Goal: Information Seeking & Learning: Find specific fact

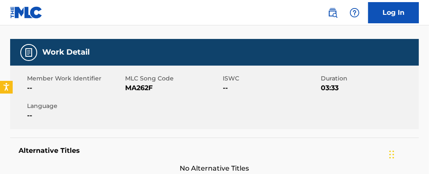
scroll to position [100, 0]
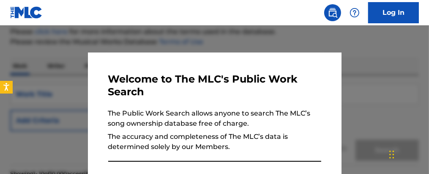
scroll to position [535, 0]
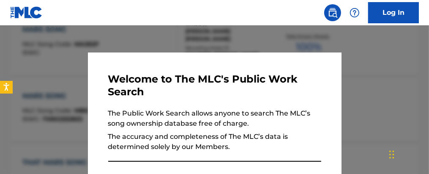
drag, startPoint x: 222, startPoint y: 30, endPoint x: 227, endPoint y: 39, distance: 10.2
click at [222, 32] on div at bounding box center [214, 112] width 429 height 174
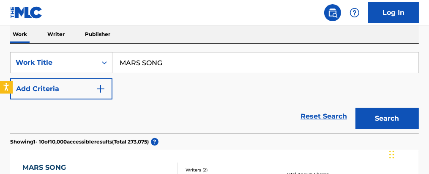
scroll to position [137, 0]
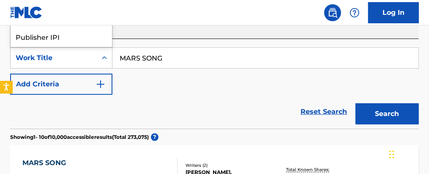
click at [39, 56] on div "Work Title" at bounding box center [54, 58] width 76 height 10
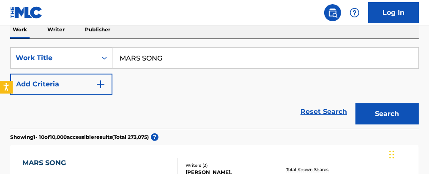
click at [43, 55] on div "Work Title" at bounding box center [54, 58] width 76 height 10
drag, startPoint x: 173, startPoint y: 56, endPoint x: 8, endPoint y: 27, distance: 166.9
click at [3, 23] on nav "Log In" at bounding box center [214, 12] width 429 height 25
drag, startPoint x: 183, startPoint y: 61, endPoint x: 27, endPoint y: 1, distance: 167.1
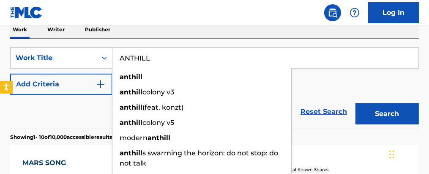
type input "ANTHILL"
click at [96, 86] on img "Search Form" at bounding box center [101, 84] width 10 height 10
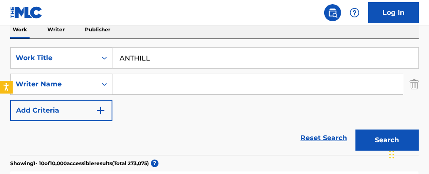
click at [164, 85] on input "Search Form" at bounding box center [257, 84] width 290 height 20
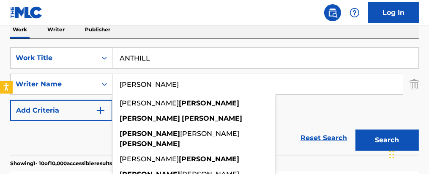
type input "[PERSON_NAME]"
click at [356, 129] on button "Search" at bounding box center [387, 139] width 63 height 21
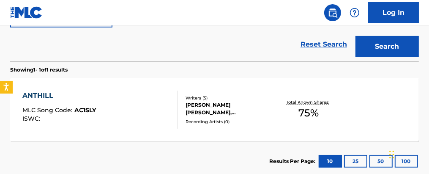
scroll to position [231, 0]
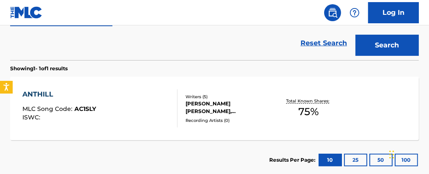
click at [307, 109] on span "75 %" at bounding box center [309, 111] width 20 height 15
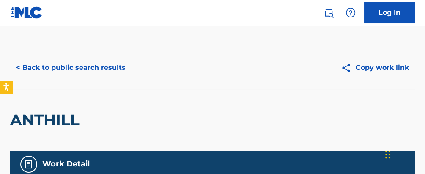
click at [54, 69] on button "< Back to public search results" at bounding box center [70, 67] width 121 height 21
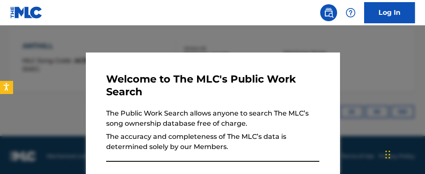
click at [343, 47] on div at bounding box center [212, 112] width 425 height 174
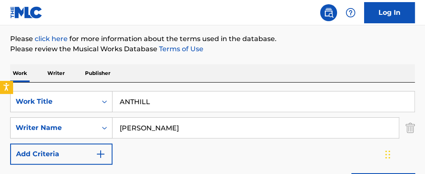
scroll to position [101, 0]
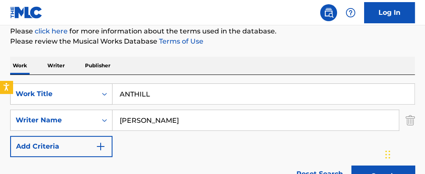
drag, startPoint x: 183, startPoint y: 94, endPoint x: 70, endPoint y: 60, distance: 118.5
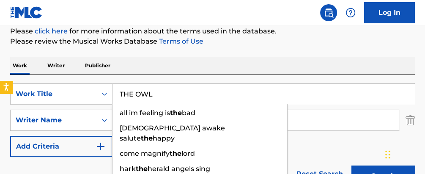
type input "THE OWL"
click at [351, 165] on button "Search" at bounding box center [382, 175] width 63 height 21
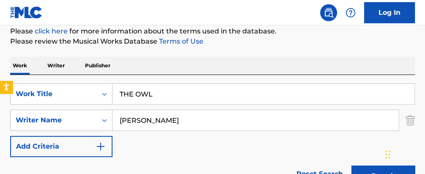
drag, startPoint x: 286, startPoint y: 56, endPoint x: 326, endPoint y: 54, distance: 39.8
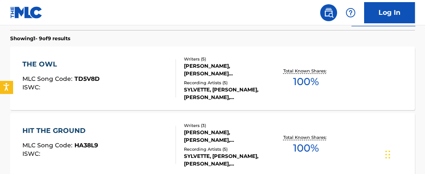
scroll to position [263, 0]
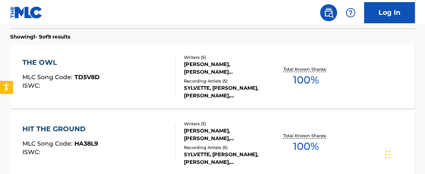
click at [306, 86] on span "100 %" at bounding box center [306, 79] width 26 height 15
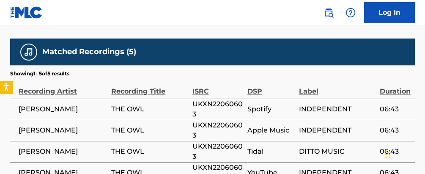
scroll to position [728, 0]
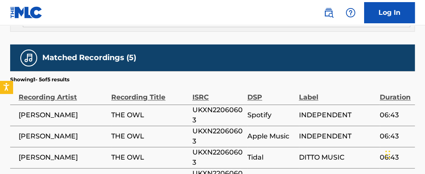
click at [230, 105] on span "UKXN22060603" at bounding box center [217, 115] width 51 height 20
copy span "UKXN22060603"
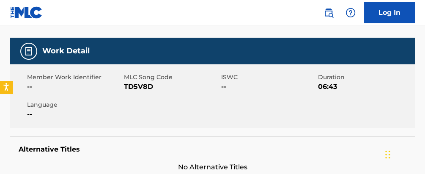
scroll to position [105, 0]
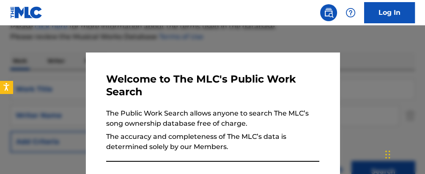
scroll to position [311, 0]
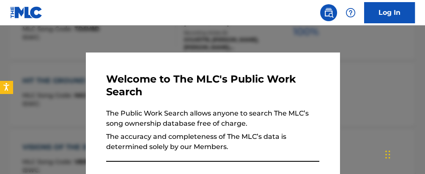
click at [121, 32] on div at bounding box center [212, 112] width 425 height 174
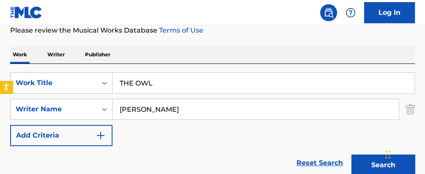
scroll to position [125, 0]
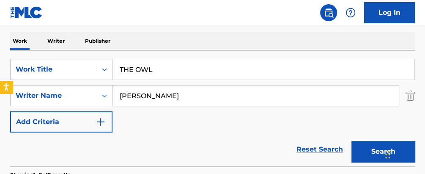
drag, startPoint x: 167, startPoint y: 67, endPoint x: 73, endPoint y: 40, distance: 98.4
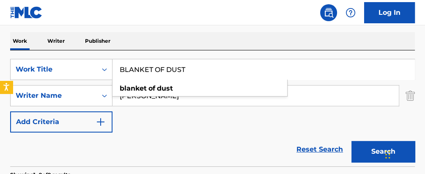
type input "BLANKET OF DUST"
click at [351, 141] on button "Search" at bounding box center [382, 151] width 63 height 21
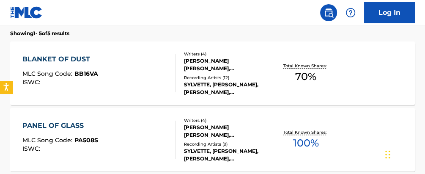
scroll to position [264, 0]
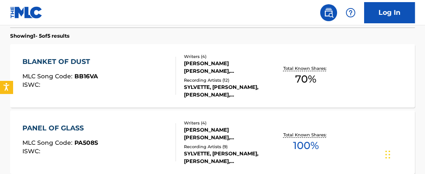
click at [301, 76] on span "70 %" at bounding box center [305, 78] width 21 height 15
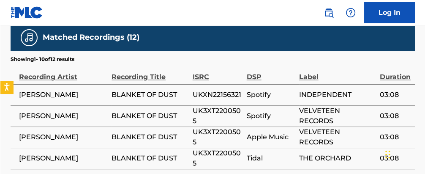
scroll to position [699, 0]
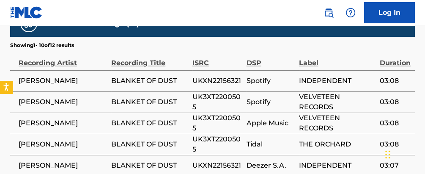
click at [211, 76] on span "UKXN22156321" at bounding box center [217, 81] width 50 height 10
copy span "UKXN22156321"
click at [224, 92] on span "UK3XT2200505" at bounding box center [217, 102] width 50 height 20
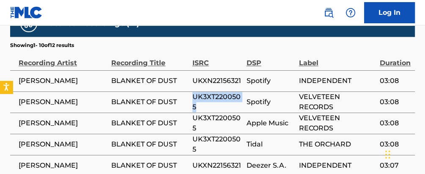
copy span "UK3XT2200505"
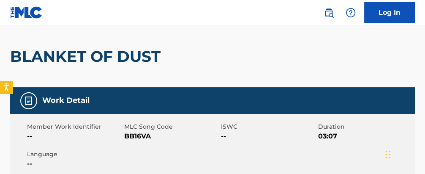
scroll to position [0, 0]
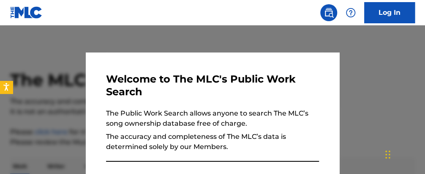
scroll to position [312, 0]
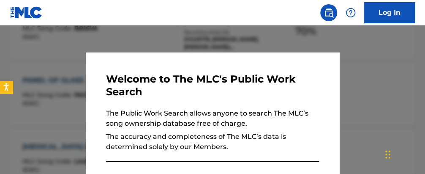
drag, startPoint x: 107, startPoint y: 35, endPoint x: 137, endPoint y: 45, distance: 31.3
click at [111, 37] on div at bounding box center [212, 112] width 425 height 174
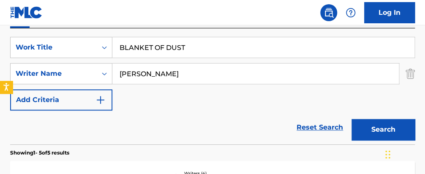
scroll to position [149, 0]
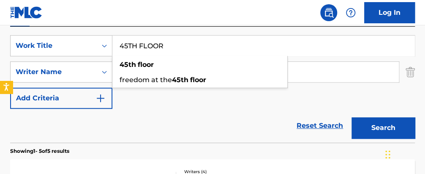
type input "45TH FLOOR"
click at [352, 117] on button "Search" at bounding box center [383, 127] width 63 height 21
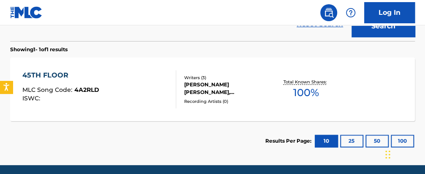
scroll to position [249, 0]
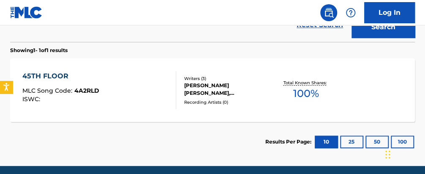
click at [299, 95] on span "100 %" at bounding box center [306, 93] width 26 height 15
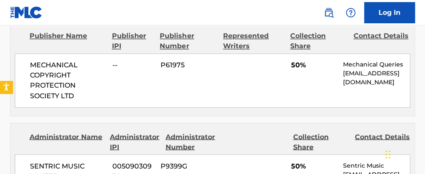
scroll to position [424, 0]
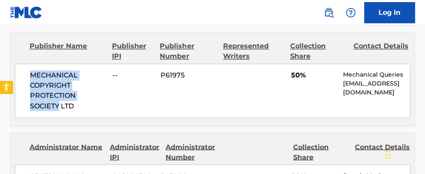
drag, startPoint x: 30, startPoint y: 61, endPoint x: 54, endPoint y: 90, distance: 38.1
click at [59, 91] on span "MECHANICAL COPYRIGHT PROTECTION SOCIETY LTD" at bounding box center [68, 90] width 76 height 41
copy span "MECHANICAL COPYRIGHT PROTECTION SOCIETY"
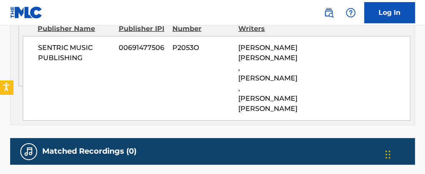
scroll to position [610, 0]
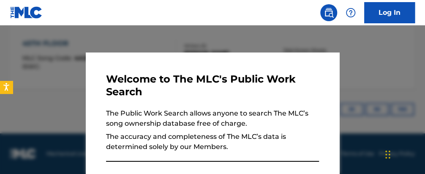
scroll to position [282, 0]
drag, startPoint x: 186, startPoint y: 41, endPoint x: 198, endPoint y: 41, distance: 12.7
click at [195, 41] on div at bounding box center [212, 112] width 425 height 174
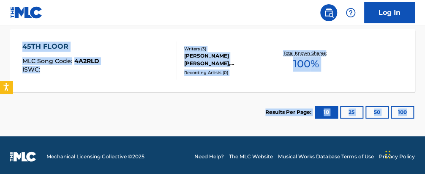
scroll to position [221, 0]
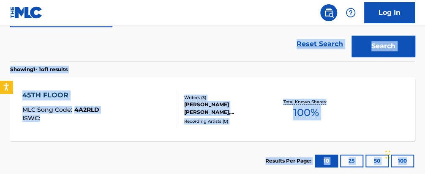
drag, startPoint x: 424, startPoint y: 113, endPoint x: 427, endPoint y: 7, distance: 106.6
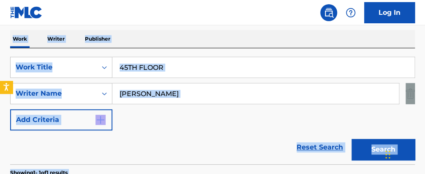
scroll to position [113, 0]
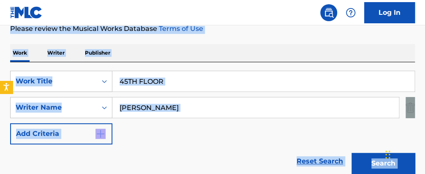
click at [184, 86] on input "45TH FLOOR" at bounding box center [263, 81] width 302 height 20
click at [185, 83] on input "45TH FLOOR" at bounding box center [263, 81] width 302 height 20
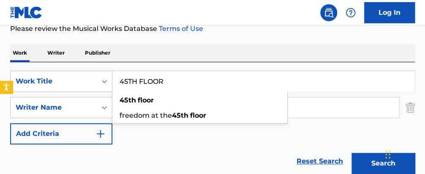
drag, startPoint x: 189, startPoint y: 82, endPoint x: 51, endPoint y: 56, distance: 140.4
click at [52, 57] on div "Work Writer Publisher SearchWithCriteria023256a9-282c-4fe3-8834-3a9b504efb85 Wo…" at bounding box center [212, 171] width 405 height 254
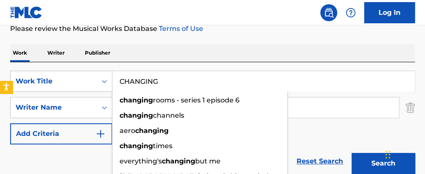
type input "CHANGING"
click at [80, 56] on div "Work Writer Publisher" at bounding box center [212, 53] width 405 height 18
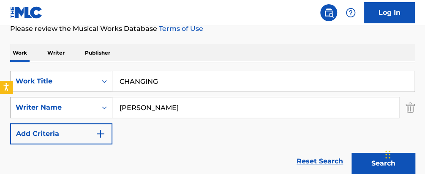
drag, startPoint x: 215, startPoint y: 107, endPoint x: 60, endPoint y: 98, distance: 155.0
click at [60, 98] on div "SearchWithCriteria7f231942-fe15-4a42-8526-fc5be02ed6bc Writer Name [PERSON_NAME]" at bounding box center [212, 107] width 405 height 21
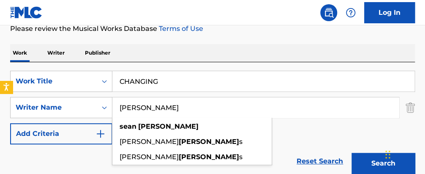
type input "[PERSON_NAME]"
click at [352, 153] on button "Search" at bounding box center [383, 163] width 63 height 21
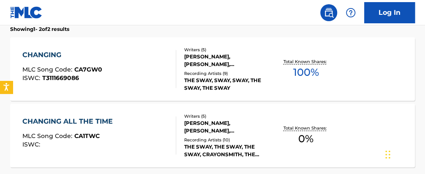
scroll to position [265, 0]
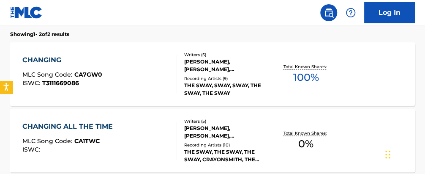
click at [315, 73] on span "100 %" at bounding box center [306, 77] width 26 height 15
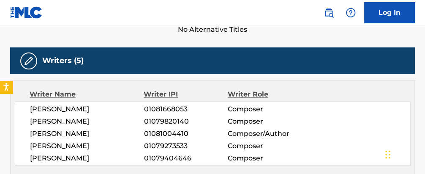
scroll to position [254, 0]
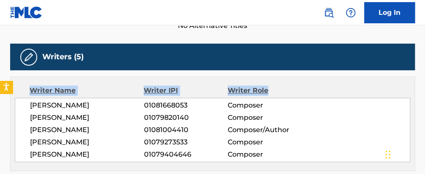
drag, startPoint x: 424, startPoint y: 61, endPoint x: 428, endPoint y: 76, distance: 15.6
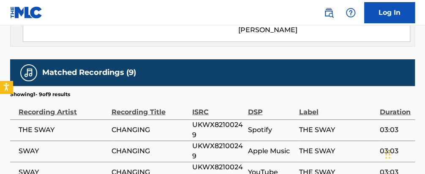
scroll to position [690, 0]
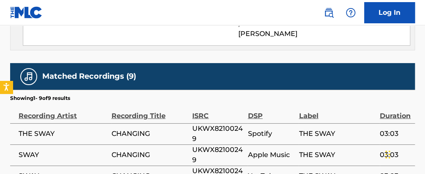
click at [201, 145] on span "UKWX82100249" at bounding box center [217, 155] width 51 height 20
click at [202, 145] on span "UKWX82100249" at bounding box center [217, 155] width 51 height 20
copy span "UKWX82100249"
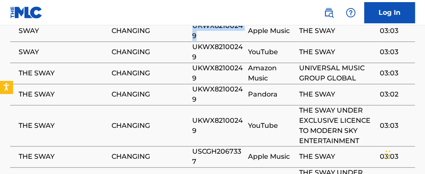
scroll to position [810, 0]
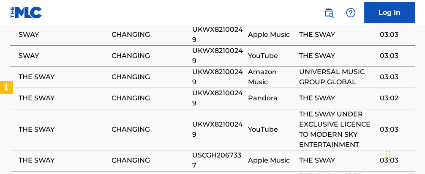
click at [215, 150] on span "USCGH2067337" at bounding box center [217, 160] width 51 height 20
copy span "USCGH2067337"
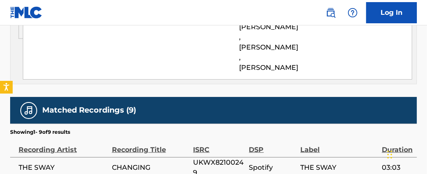
scroll to position [547, 0]
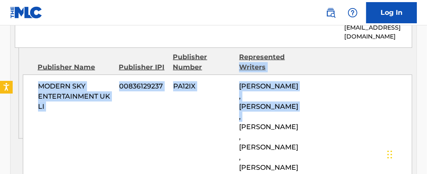
drag, startPoint x: 425, startPoint y: 84, endPoint x: 437, endPoint y: 38, distance: 47.2
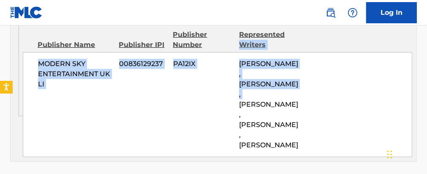
scroll to position [560, 0]
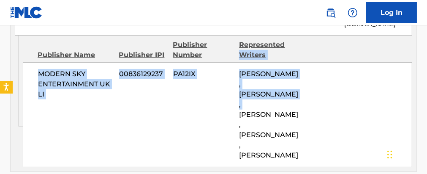
click at [47, 69] on span "MODERN SKY ENTERTAINMENT UK LI" at bounding box center [75, 84] width 75 height 30
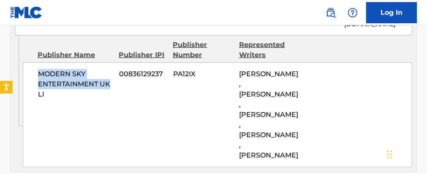
drag, startPoint x: 38, startPoint y: 61, endPoint x: 92, endPoint y: 70, distance: 54.0
click at [112, 75] on span "MODERN SKY ENTERTAINMENT UK LI" at bounding box center [75, 84] width 75 height 30
copy span "MODERN SKY ENTERTAINMENT UK"
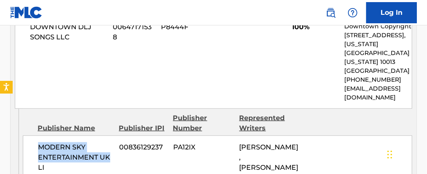
scroll to position [488, 0]
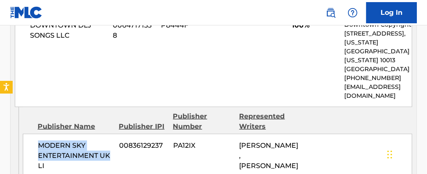
click at [60, 140] on span "MODERN SKY ENTERTAINMENT UK LI" at bounding box center [75, 155] width 75 height 30
drag, startPoint x: 37, startPoint y: 135, endPoint x: 98, endPoint y: 147, distance: 62.4
copy span "MODERN SKY ENTERTAINMENT"
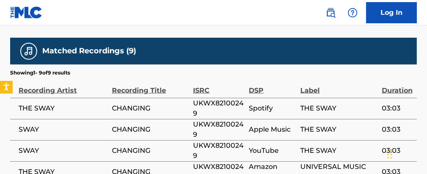
scroll to position [708, 0]
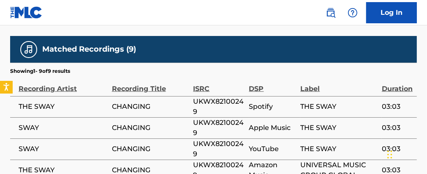
click at [213, 96] on span "UKWX82100249" at bounding box center [219, 106] width 52 height 20
copy span "UKWX82100249"
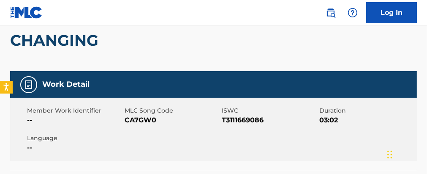
scroll to position [0, 0]
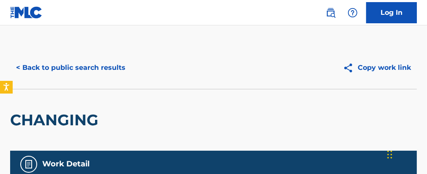
click at [44, 69] on button "< Back to public search results" at bounding box center [70, 67] width 121 height 21
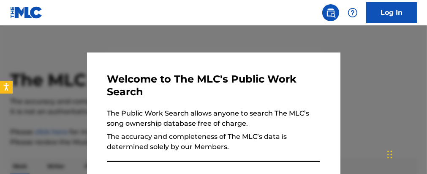
scroll to position [314, 0]
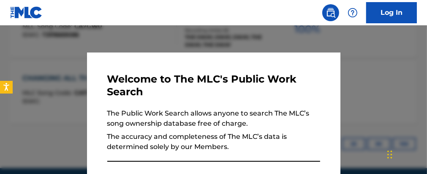
drag, startPoint x: 167, startPoint y: 42, endPoint x: 195, endPoint y: 44, distance: 28.4
click at [168, 42] on div at bounding box center [213, 112] width 427 height 174
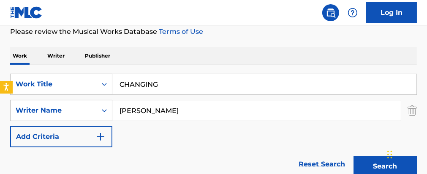
scroll to position [113, 0]
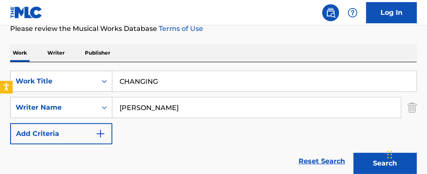
drag, startPoint x: 108, startPoint y: 62, endPoint x: 63, endPoint y: 36, distance: 52.4
click at [66, 42] on div "The MLC Public Work Search The accuracy and completeness of The MLC's data is d…" at bounding box center [213, 148] width 427 height 431
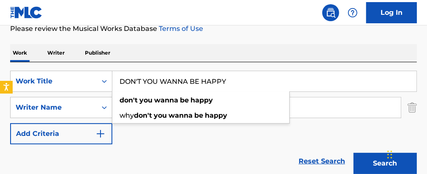
type input "DON'T YOU WANNA BE HAPPY"
click at [354, 153] on button "Search" at bounding box center [385, 163] width 63 height 21
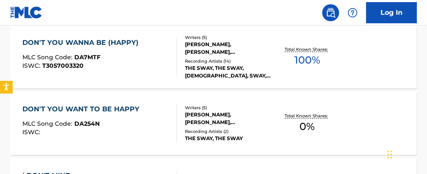
scroll to position [282, 0]
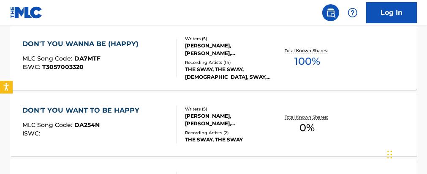
click at [298, 64] on span "100 %" at bounding box center [308, 61] width 26 height 15
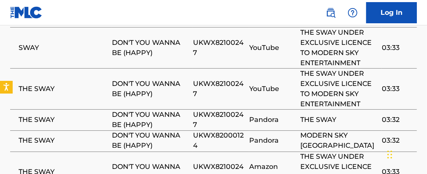
scroll to position [917, 0]
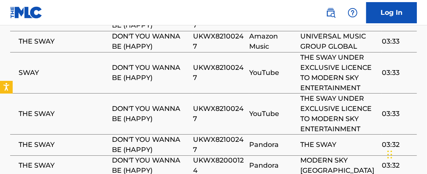
click at [235, 134] on span "UKWX82100247" at bounding box center [219, 144] width 52 height 20
drag, startPoint x: 235, startPoint y: 104, endPoint x: 226, endPoint y: 98, distance: 11.5
click at [226, 134] on span "UKWX82100247" at bounding box center [219, 144] width 52 height 20
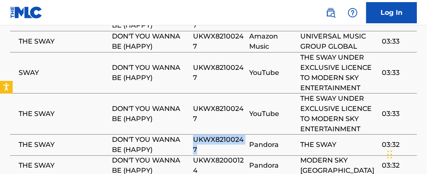
copy span "UKWX82100247"
click at [227, 156] on span "UKWX82000124" at bounding box center [219, 166] width 52 height 20
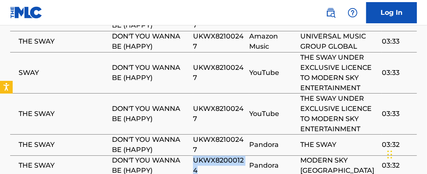
click at [227, 156] on span "UKWX82000124" at bounding box center [219, 166] width 52 height 20
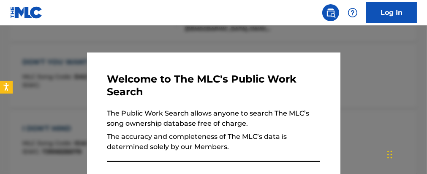
click at [125, 17] on nav "Log In" at bounding box center [213, 12] width 427 height 25
drag, startPoint x: 129, startPoint y: 30, endPoint x: 140, endPoint y: 36, distance: 12.5
click at [130, 30] on div at bounding box center [213, 112] width 427 height 174
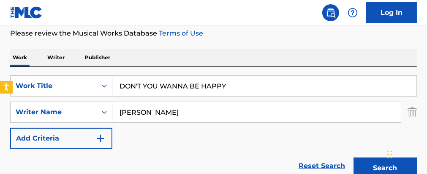
scroll to position [113, 0]
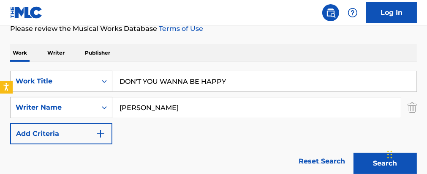
drag, startPoint x: 263, startPoint y: 87, endPoint x: 40, endPoint y: 45, distance: 226.3
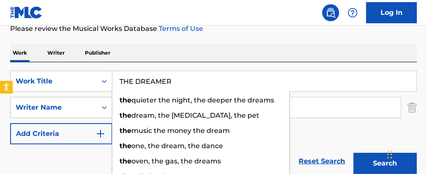
type input "THE DREAMER"
click at [354, 153] on button "Search" at bounding box center [385, 163] width 63 height 21
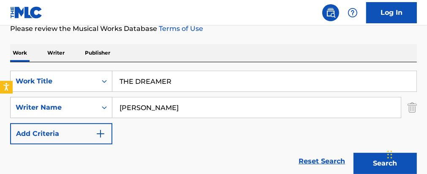
drag, startPoint x: 199, startPoint y: 60, endPoint x: 246, endPoint y: 73, distance: 48.6
click at [377, 165] on button "Search" at bounding box center [385, 163] width 63 height 21
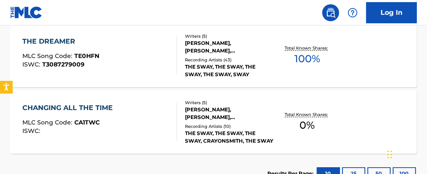
scroll to position [271, 0]
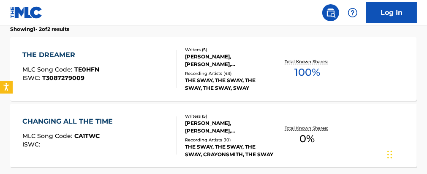
click at [323, 76] on div "Total Known Shares: 100 %" at bounding box center [308, 69] width 68 height 26
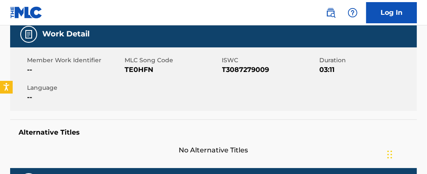
scroll to position [127, 0]
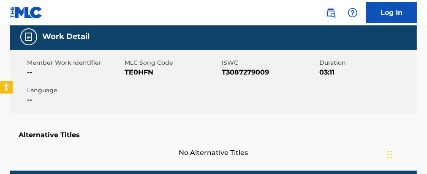
click at [260, 72] on span "T3087279009" at bounding box center [270, 72] width 96 height 10
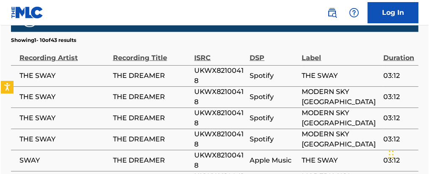
scroll to position [667, 0]
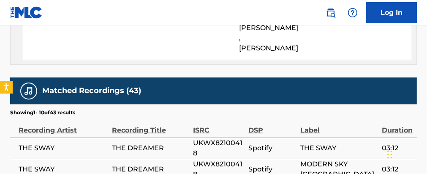
click at [217, 138] on span "UKWX82100418" at bounding box center [218, 148] width 51 height 20
click at [216, 138] on span "UKWX82100418" at bounding box center [218, 148] width 51 height 20
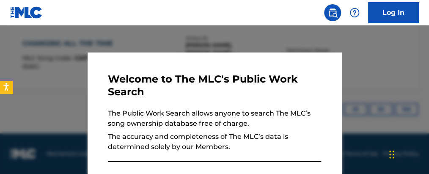
scroll to position [319, 0]
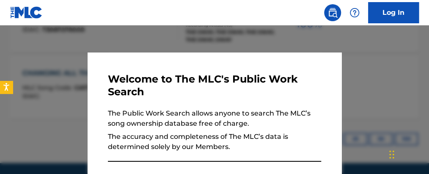
drag, startPoint x: 235, startPoint y: 39, endPoint x: 266, endPoint y: 47, distance: 32.3
click at [239, 40] on div at bounding box center [214, 112] width 429 height 174
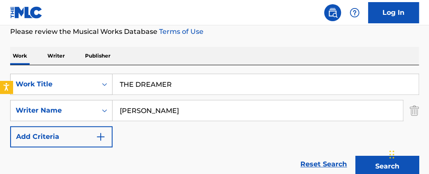
scroll to position [103, 0]
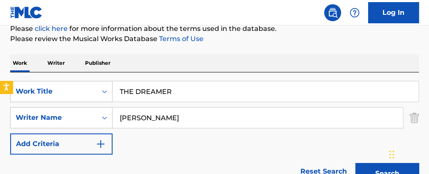
drag, startPoint x: 202, startPoint y: 88, endPoint x: 2, endPoint y: 20, distance: 211.8
click at [47, 39] on div "The MLC Public Work Search The accuracy and completeness of The MLC's data is d…" at bounding box center [214, 158] width 429 height 431
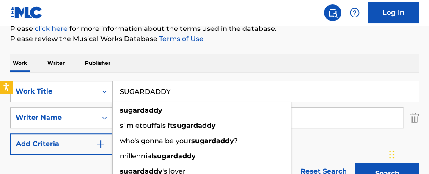
type input "SUGARDADDY"
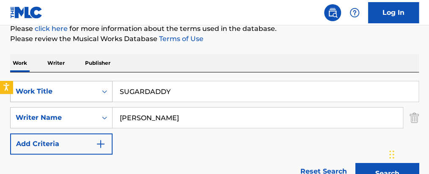
drag, startPoint x: 168, startPoint y: 115, endPoint x: 60, endPoint y: 82, distance: 112.7
click at [62, 94] on div "SearchWithCriteria023256a9-282c-4fe3-8834-3a9b504efb85 Work Title SUGARDADDY Se…" at bounding box center [214, 118] width 408 height 74
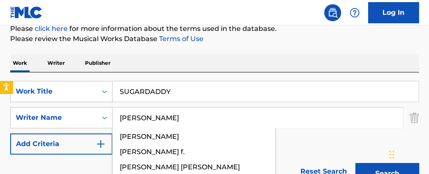
type input "[PERSON_NAME]"
click at [355, 163] on button "Search" at bounding box center [386, 173] width 63 height 21
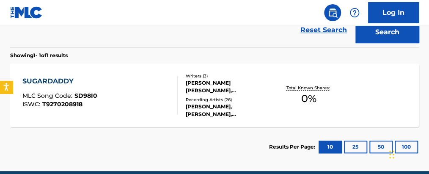
scroll to position [241, 0]
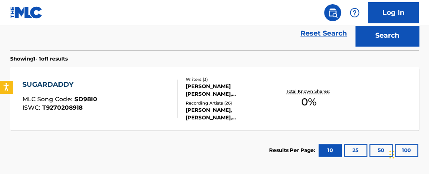
click at [310, 101] on span "0 %" at bounding box center [308, 101] width 15 height 15
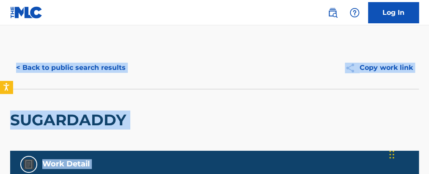
drag, startPoint x: 428, startPoint y: 22, endPoint x: 414, endPoint y: 126, distance: 105.8
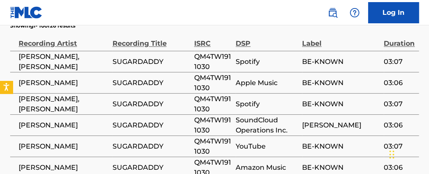
scroll to position [477, 0]
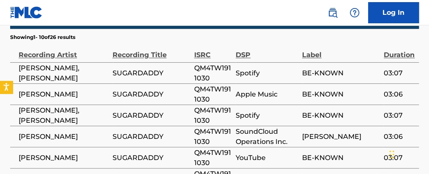
click at [218, 68] on span "QM4TW1911030" at bounding box center [212, 73] width 37 height 20
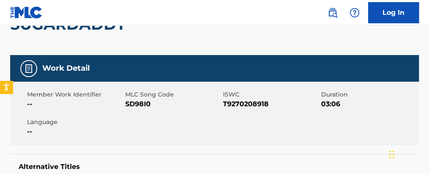
scroll to position [68, 0]
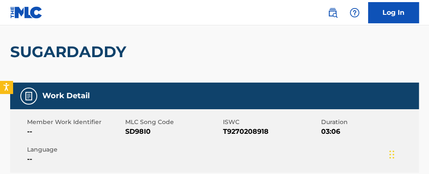
click at [264, 135] on span "T9270208918" at bounding box center [271, 131] width 96 height 10
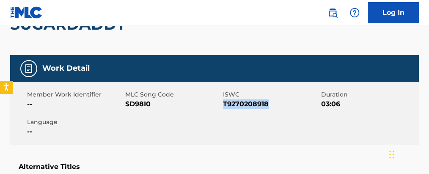
scroll to position [85, 0]
